Goal: Task Accomplishment & Management: Manage account settings

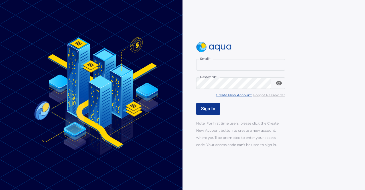
type input "**********"
click at [211, 106] on span "Sign In" at bounding box center [208, 108] width 14 height 5
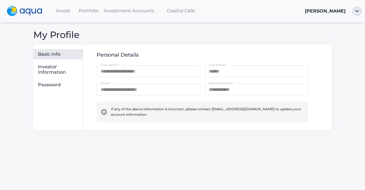
click at [130, 11] on span "Investment Accounts" at bounding box center [129, 10] width 50 height 5
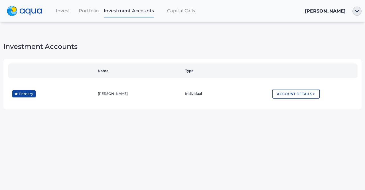
click at [88, 11] on span "Portfolio" at bounding box center [89, 10] width 20 height 5
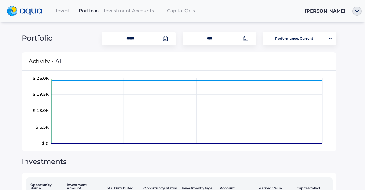
click at [66, 13] on span "Invest" at bounding box center [63, 10] width 14 height 5
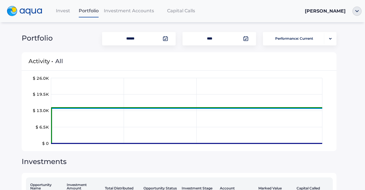
scroll to position [67, 0]
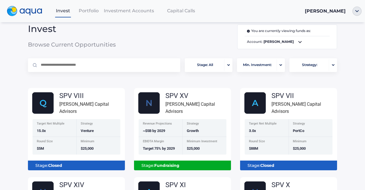
scroll to position [5, 0]
